Goal: Information Seeking & Learning: Learn about a topic

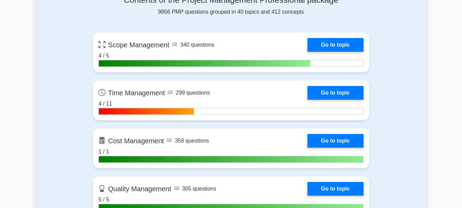
scroll to position [513, 0]
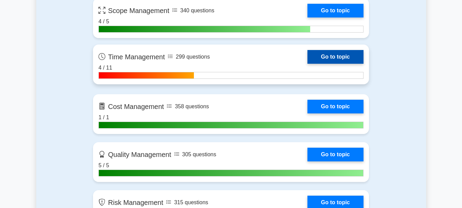
click at [324, 54] on link "Go to topic" at bounding box center [336, 57] width 56 height 14
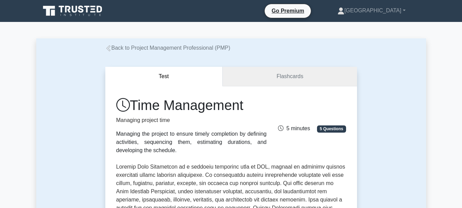
click at [275, 81] on link "Flashcards" at bounding box center [290, 77] width 134 height 20
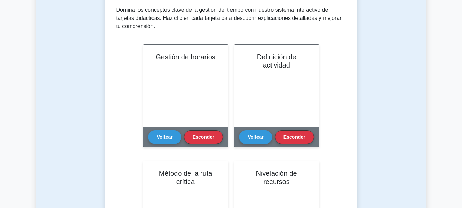
scroll to position [137, 0]
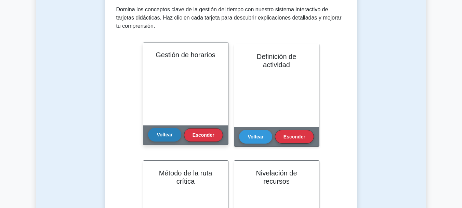
click at [165, 134] on font "Voltear" at bounding box center [165, 134] width 16 height 5
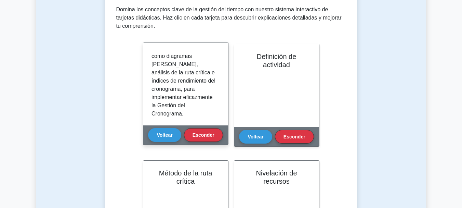
scroll to position [284, 0]
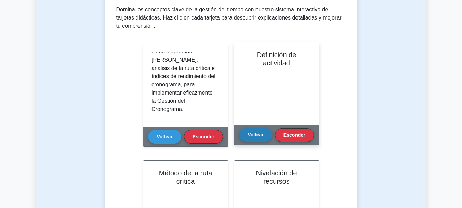
click at [266, 137] on button "Voltear" at bounding box center [255, 135] width 33 height 14
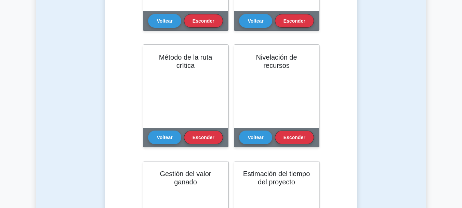
scroll to position [274, 0]
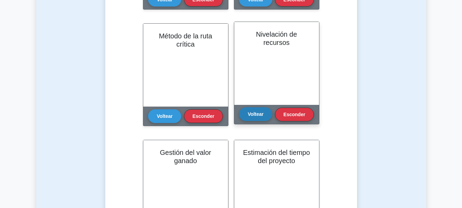
click at [259, 110] on button "Voltear" at bounding box center [255, 114] width 33 height 14
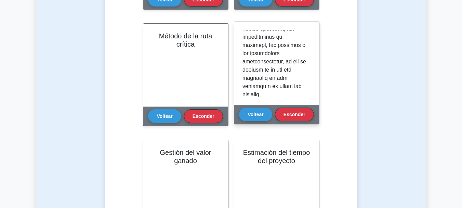
scroll to position [309, 0]
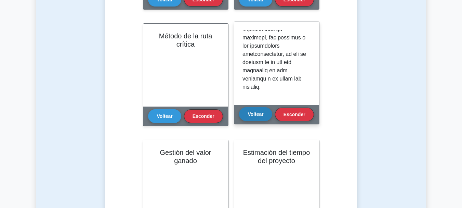
click at [259, 118] on button "Voltear" at bounding box center [255, 114] width 33 height 14
